Goal: Information Seeking & Learning: Learn about a topic

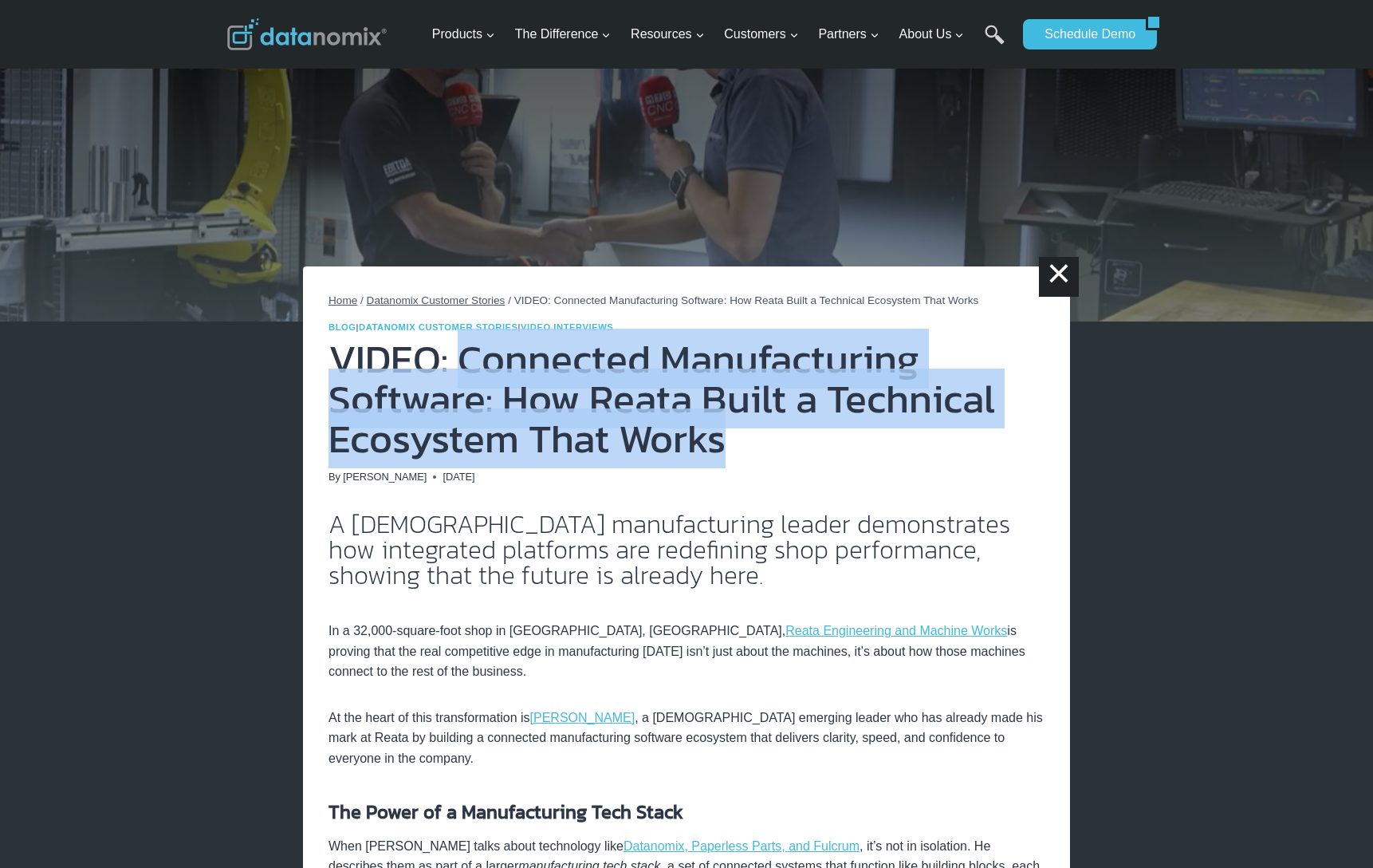
drag, startPoint x: 462, startPoint y: 355, endPoint x: 782, endPoint y: 453, distance: 334.7
click at [782, 453] on h1 "VIDEO: Connected Manufacturing Software: How Reata Built a Technical Ecosystem …" at bounding box center [686, 399] width 716 height 119
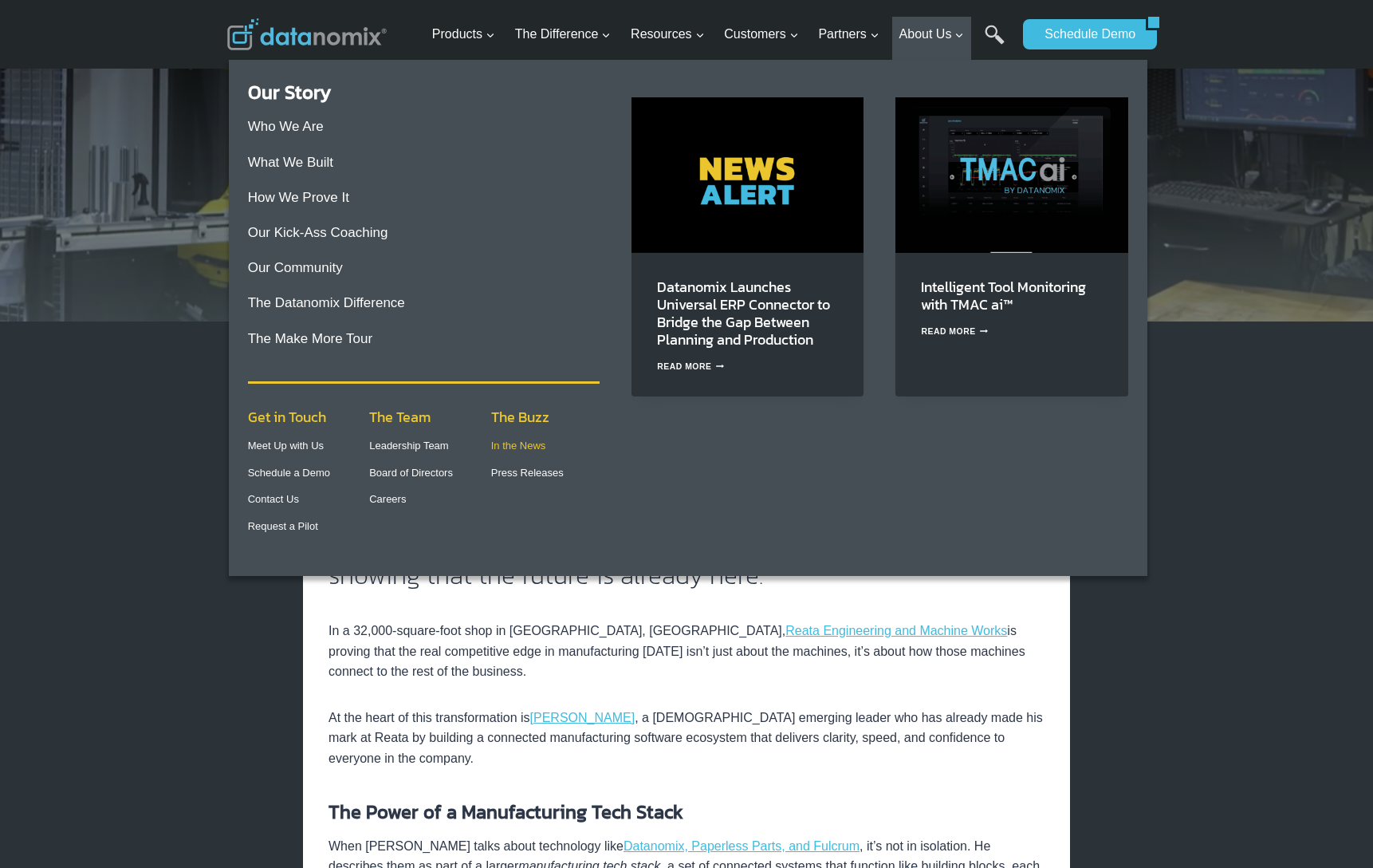
click at [524, 444] on link "In the News" at bounding box center [519, 445] width 55 height 12
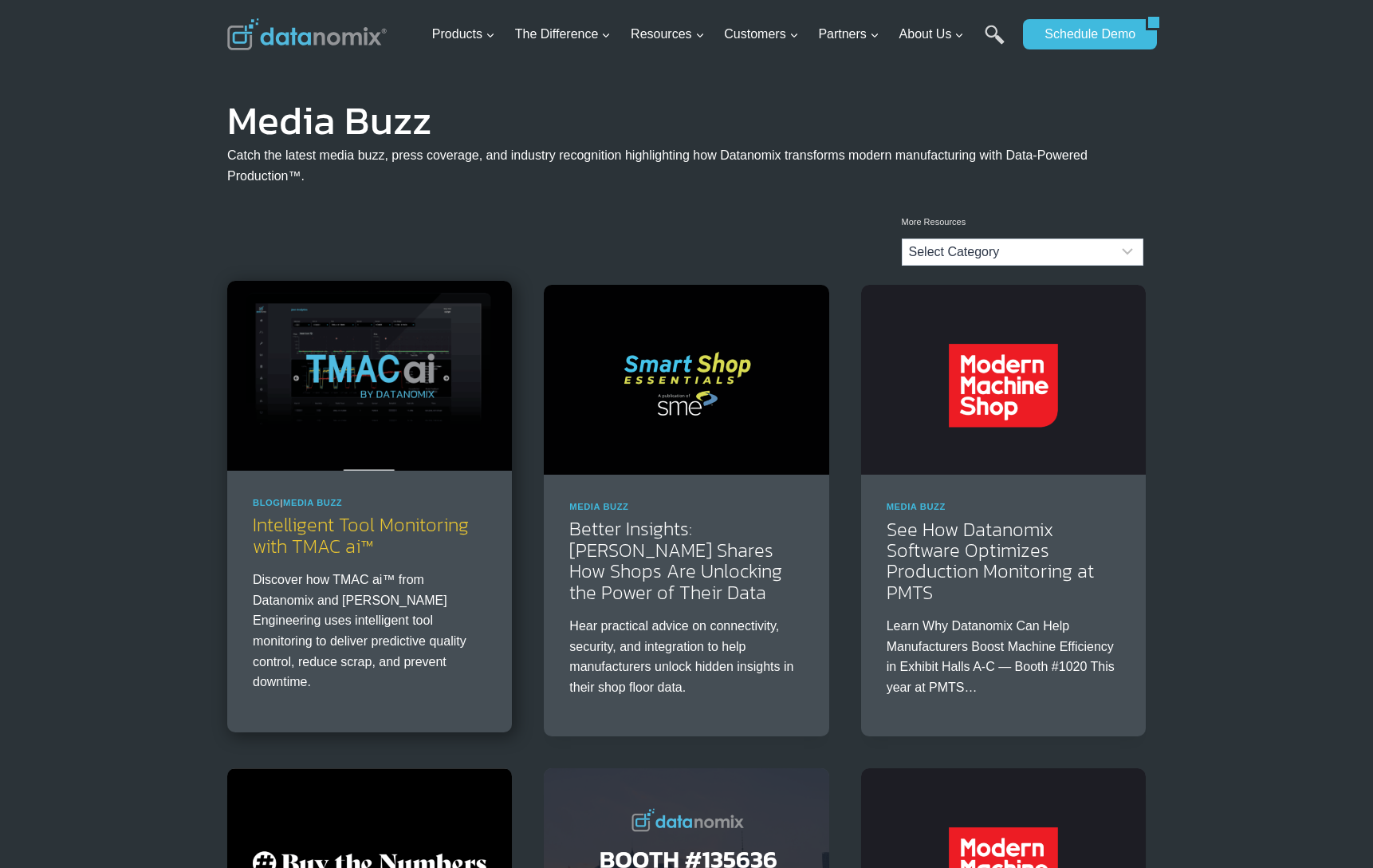
click at [388, 530] on link "Intelligent Tool Monitoring with TMAC ai™" at bounding box center [361, 535] width 216 height 48
